Goal: Task Accomplishment & Management: Use online tool/utility

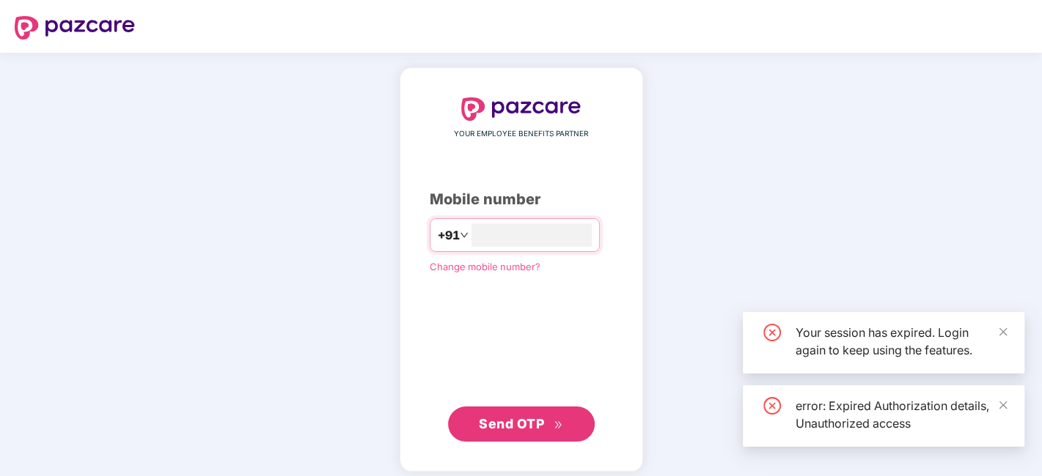
type input "*"
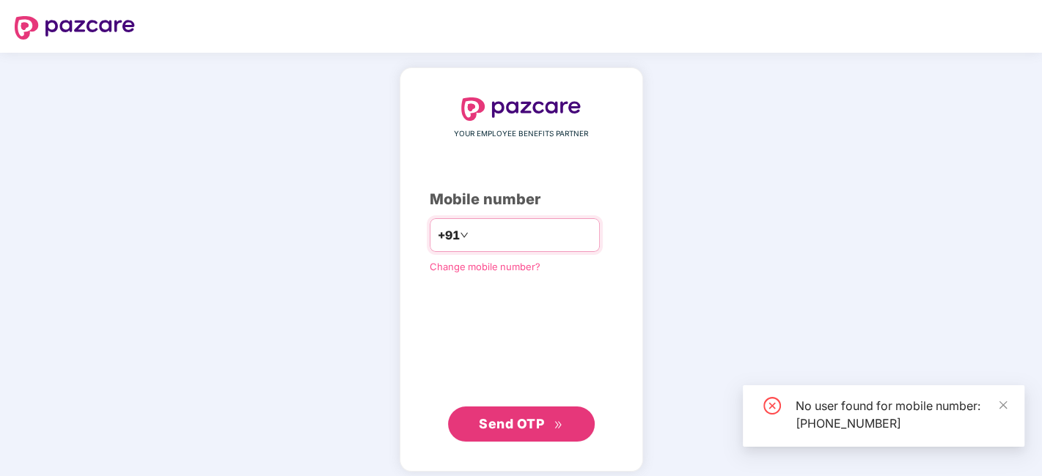
drag, startPoint x: 545, startPoint y: 243, endPoint x: 413, endPoint y: 238, distance: 132.1
click at [430, 238] on div "**********" at bounding box center [515, 235] width 170 height 34
click at [471, 239] on input "**********" at bounding box center [531, 235] width 120 height 23
type input "**********"
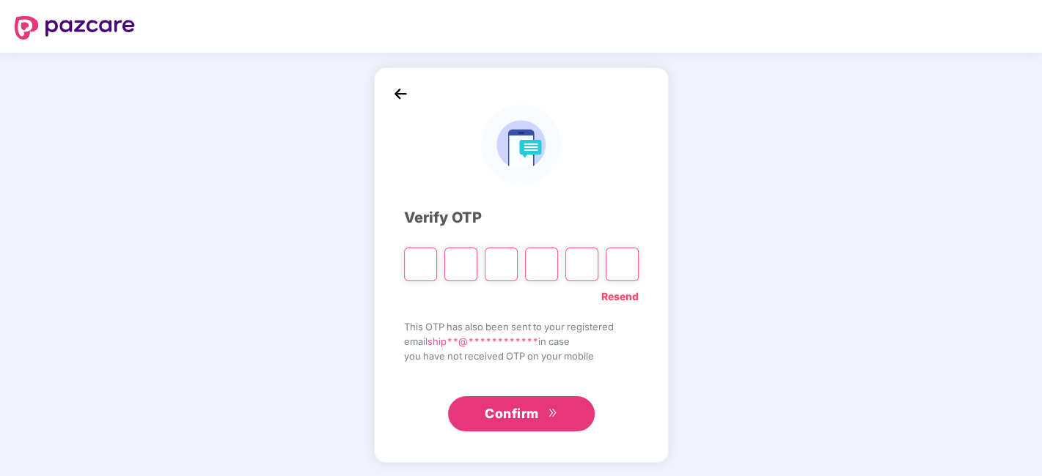
type input "*"
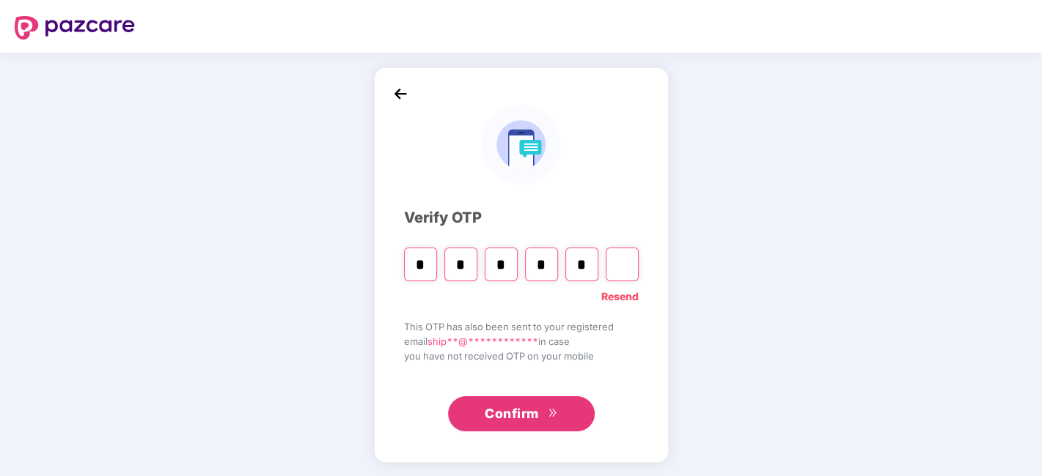
type input "*"
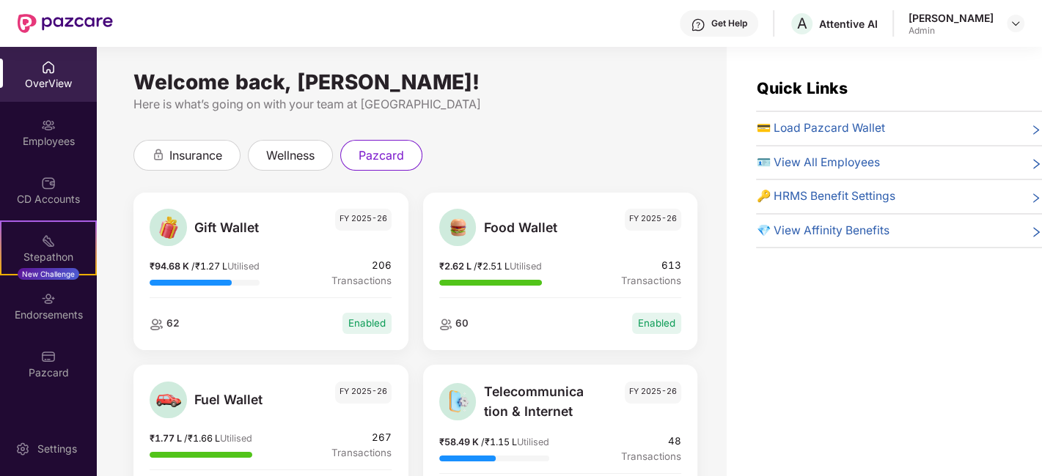
click at [871, 125] on span "💳 Load Pazcard Wallet" at bounding box center [820, 128] width 128 height 18
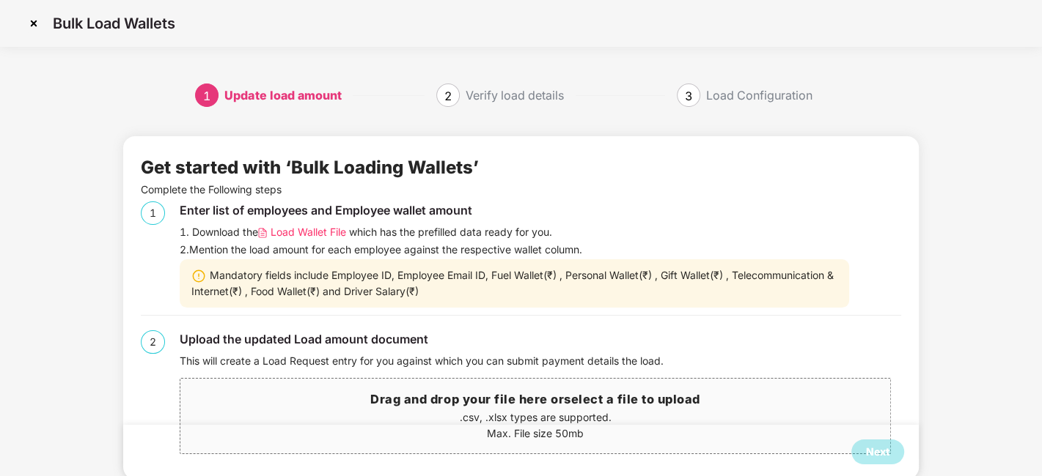
click at [318, 231] on span "Load Wallet File" at bounding box center [308, 232] width 76 height 16
click at [440, 391] on h3 "Drag and drop your file here or select a file to upload" at bounding box center [535, 400] width 710 height 19
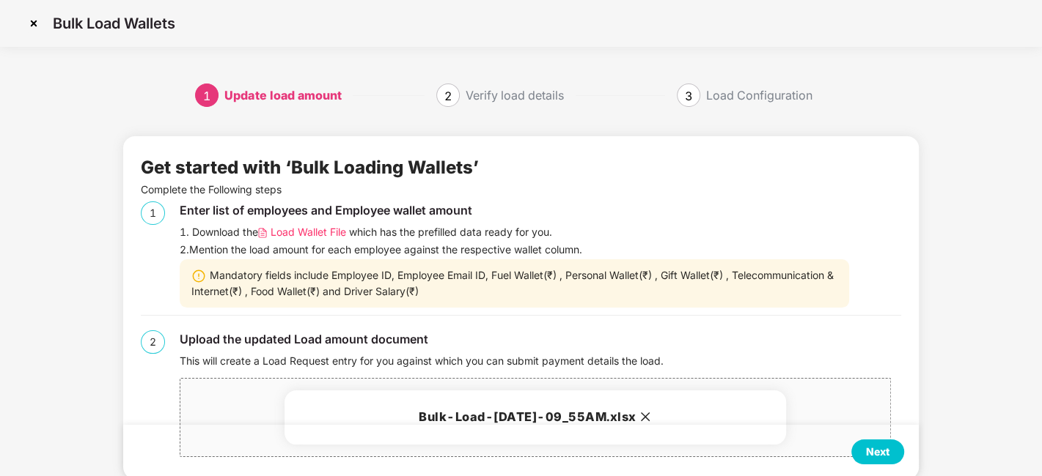
click at [872, 449] on div "Next" at bounding box center [877, 452] width 23 height 16
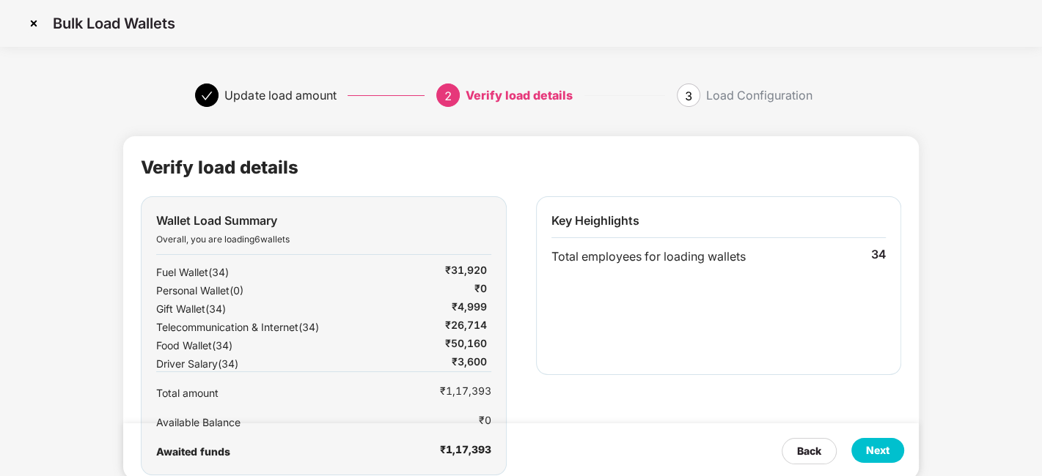
scroll to position [32, 1]
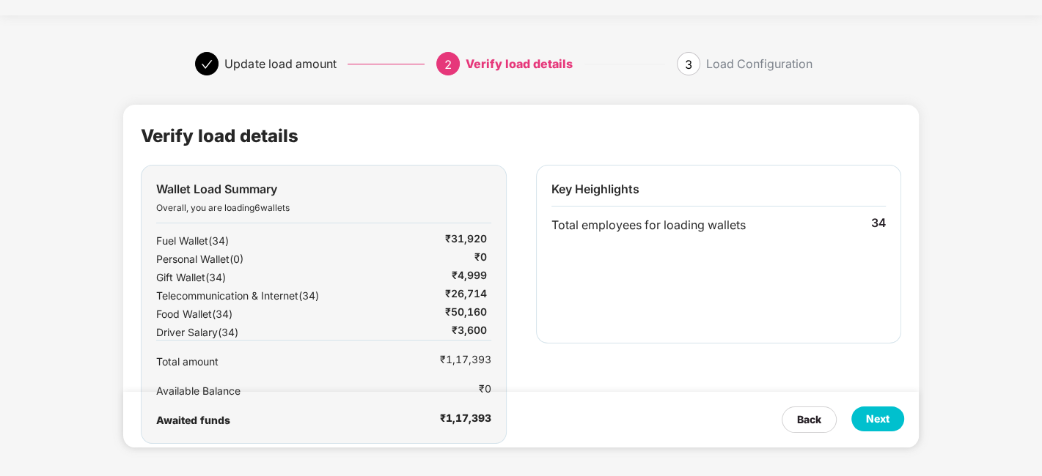
click at [876, 428] on div "Next" at bounding box center [877, 419] width 53 height 25
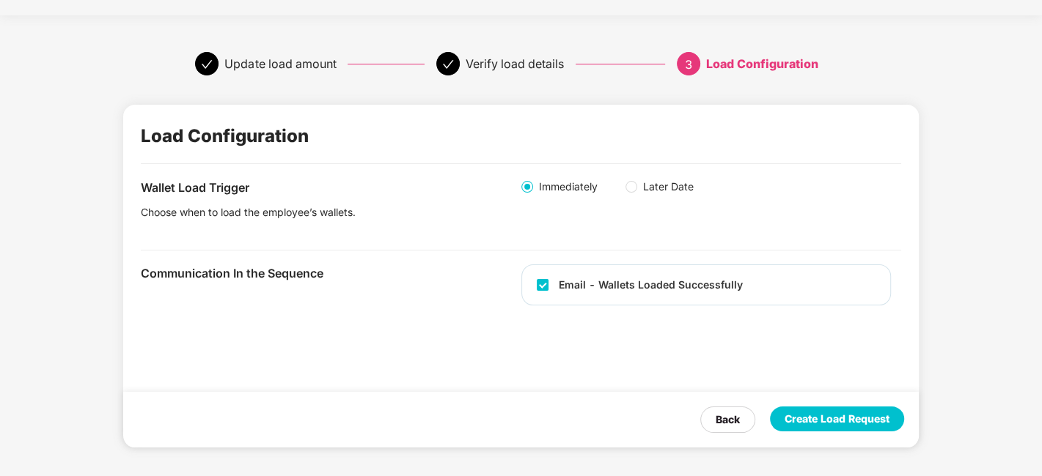
click at [803, 419] on div "Create Load Request" at bounding box center [836, 419] width 105 height 16
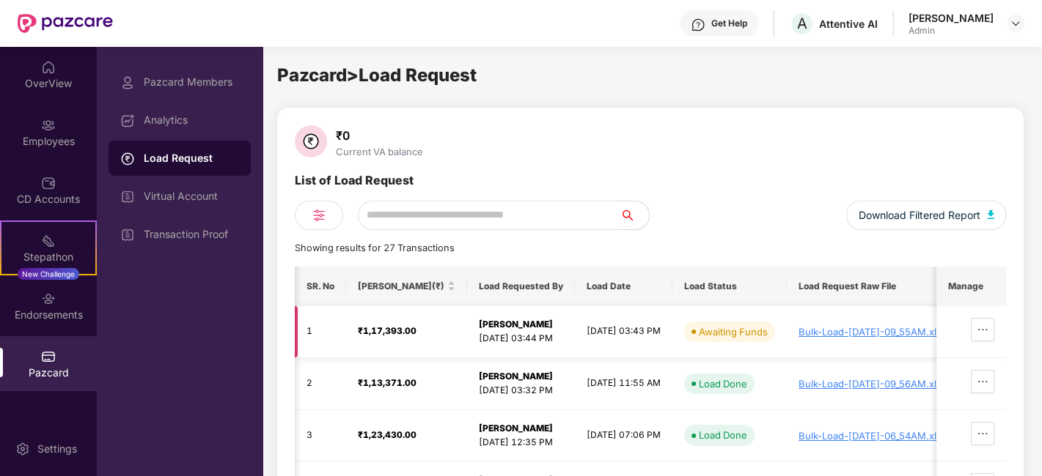
scroll to position [0, 81]
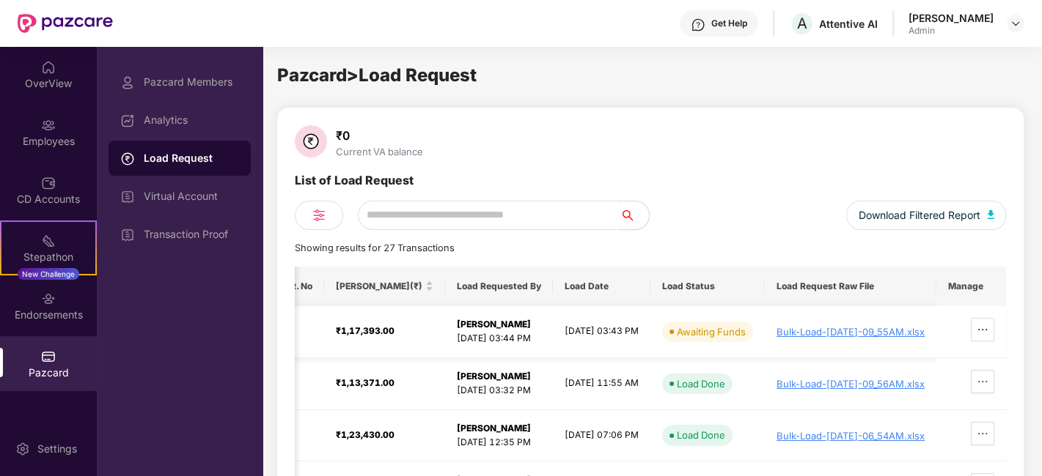
click at [976, 334] on span "ellipsis" at bounding box center [982, 330] width 22 height 12
